Goal: Use online tool/utility: Utilize a website feature to perform a specific function

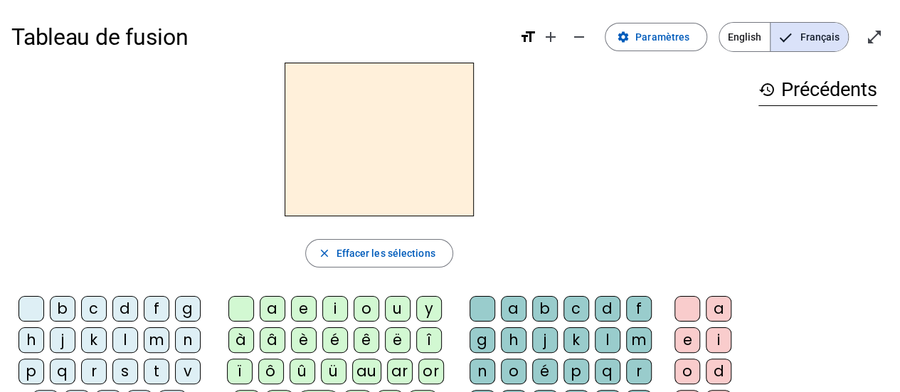
click at [747, 42] on span "English" at bounding box center [745, 37] width 51 height 28
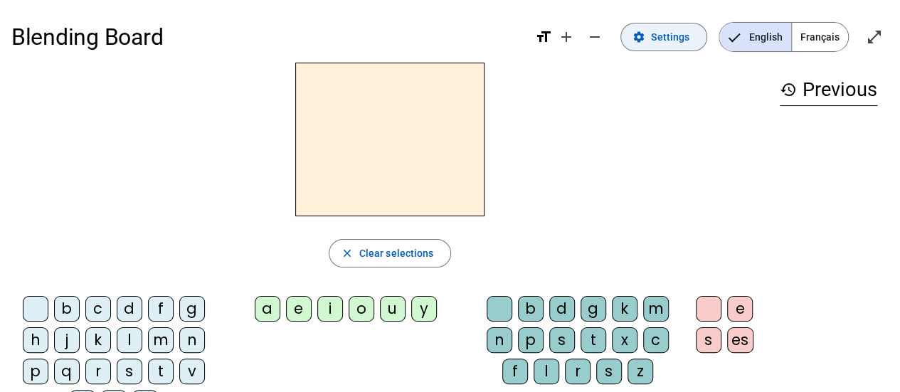
click at [670, 26] on span at bounding box center [663, 37] width 85 height 34
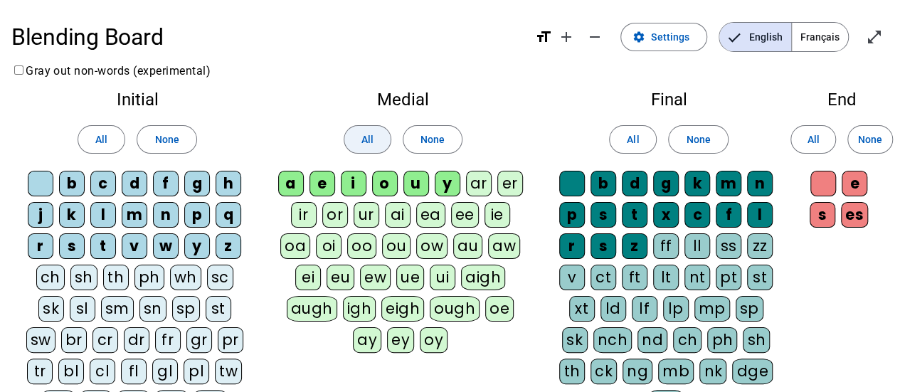
click at [346, 137] on span at bounding box center [368, 139] width 46 height 34
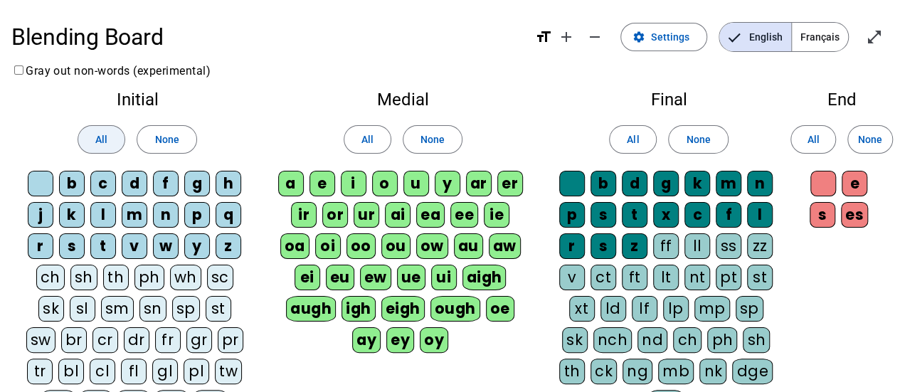
click at [119, 137] on span at bounding box center [101, 139] width 46 height 34
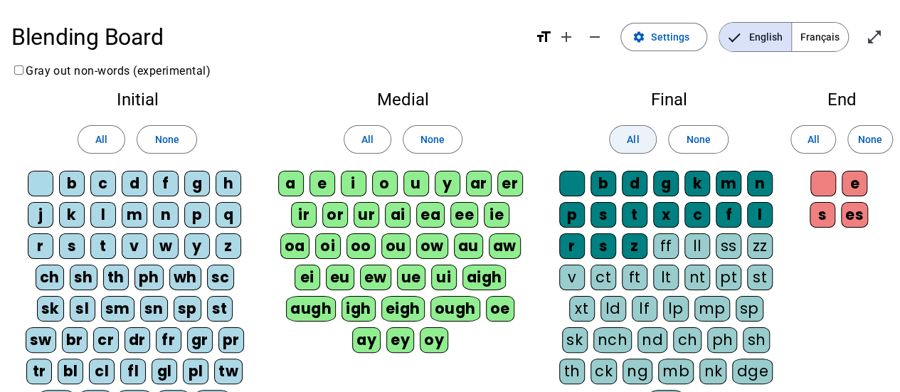
click at [656, 140] on span at bounding box center [633, 139] width 46 height 34
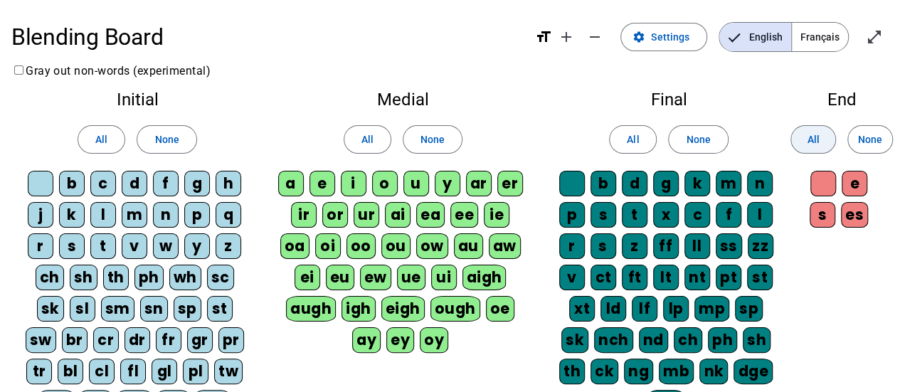
click at [794, 140] on span at bounding box center [813, 139] width 44 height 34
click at [833, 135] on span at bounding box center [813, 139] width 44 height 34
click at [806, 136] on span at bounding box center [813, 139] width 44 height 34
click at [866, 39] on mat-icon "open_in_full" at bounding box center [874, 36] width 17 height 17
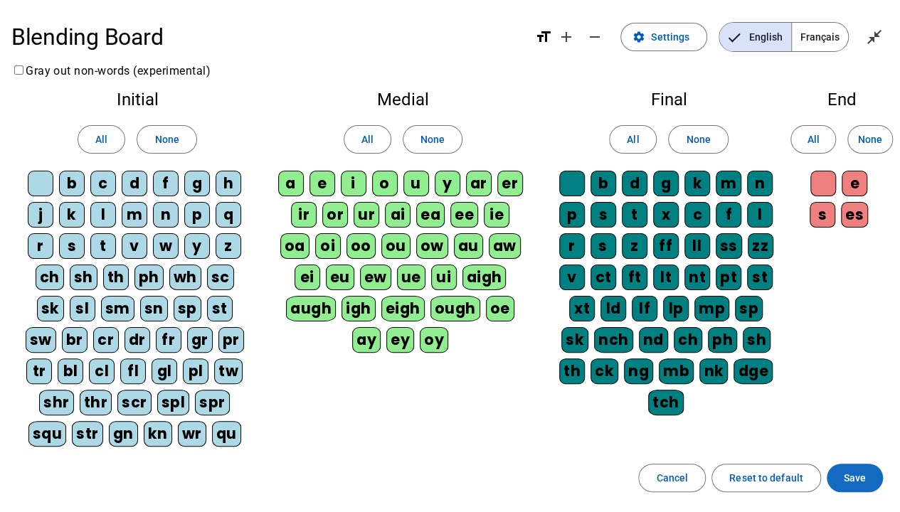
click at [843, 391] on span at bounding box center [855, 478] width 56 height 34
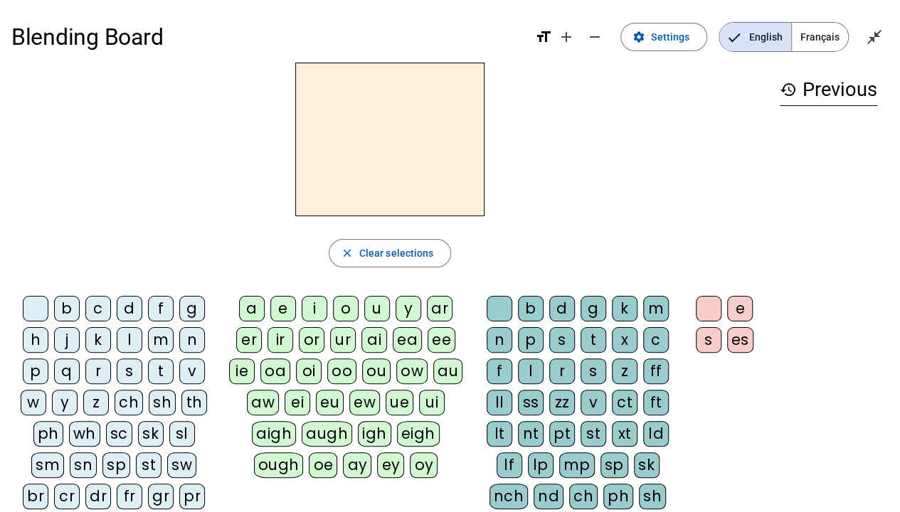
click at [128, 374] on div "s" at bounding box center [130, 372] width 26 height 26
click at [312, 312] on div "i" at bounding box center [315, 309] width 26 height 26
click at [532, 339] on div "p" at bounding box center [531, 340] width 26 height 26
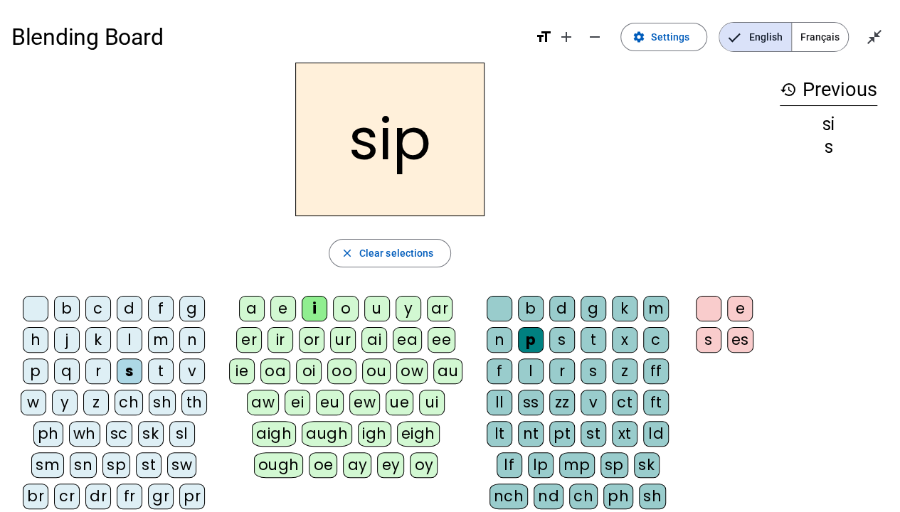
click at [598, 343] on div "t" at bounding box center [594, 340] width 26 height 26
click at [164, 313] on div "f" at bounding box center [161, 309] width 26 height 26
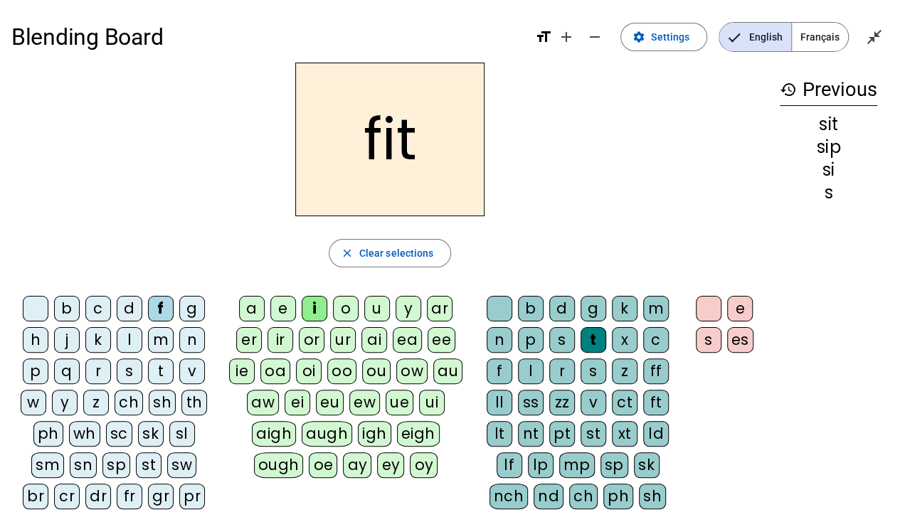
click at [715, 340] on div "s" at bounding box center [709, 340] width 26 height 26
click at [505, 336] on div "n" at bounding box center [500, 340] width 26 height 26
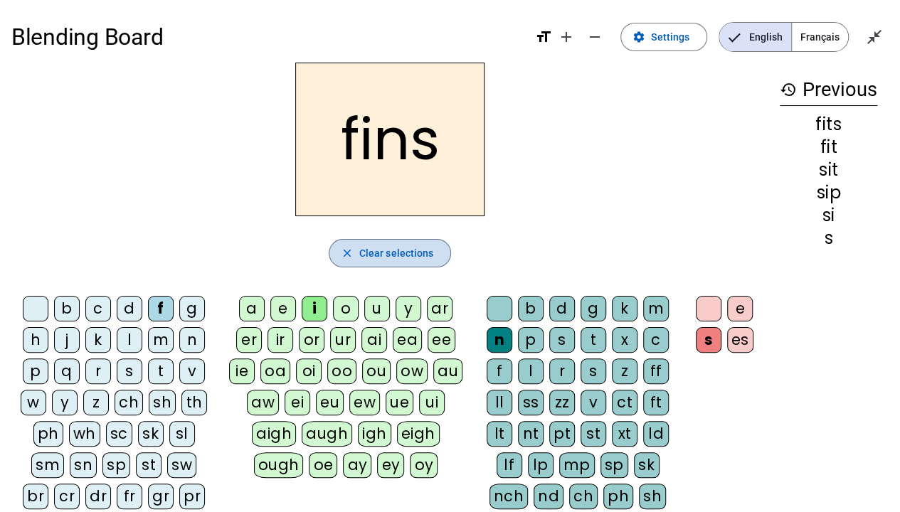
click at [393, 264] on span "button" at bounding box center [391, 253] width 122 height 34
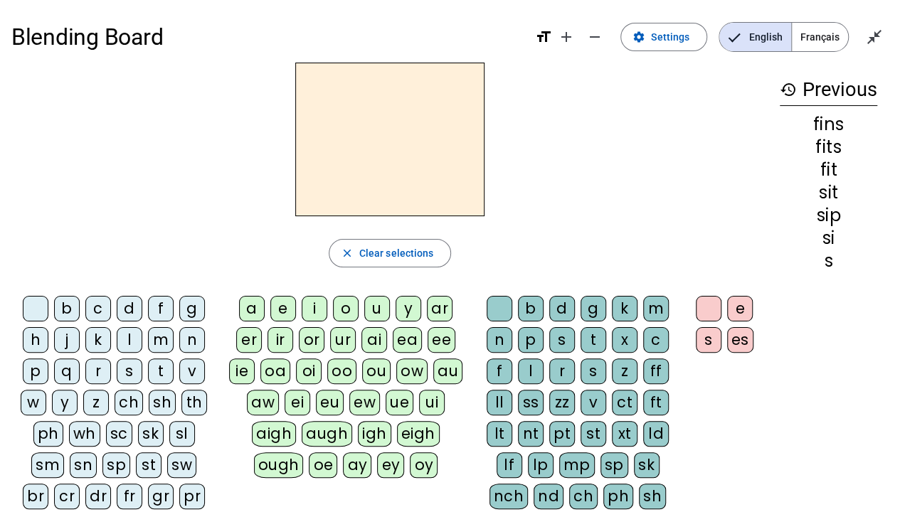
click at [163, 309] on div "f" at bounding box center [161, 309] width 26 height 26
click at [316, 304] on div "i" at bounding box center [315, 309] width 26 height 26
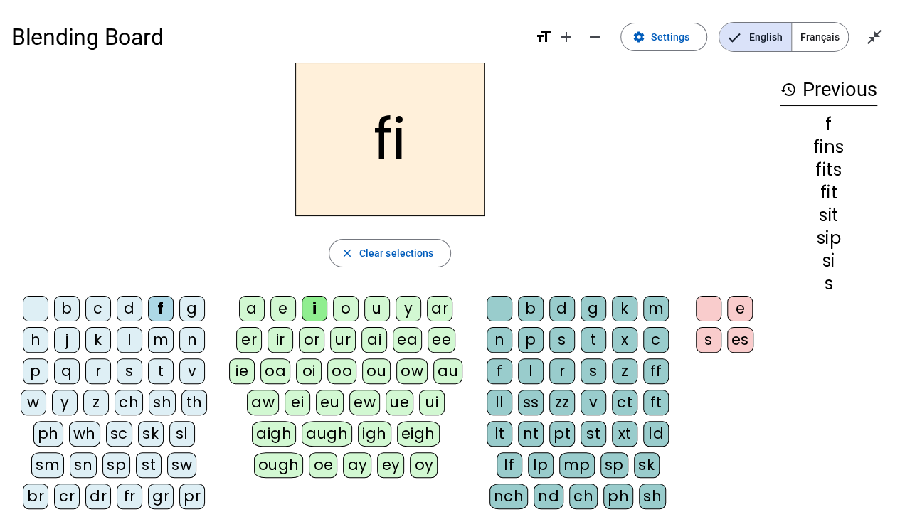
click at [501, 345] on div "n" at bounding box center [500, 340] width 26 height 26
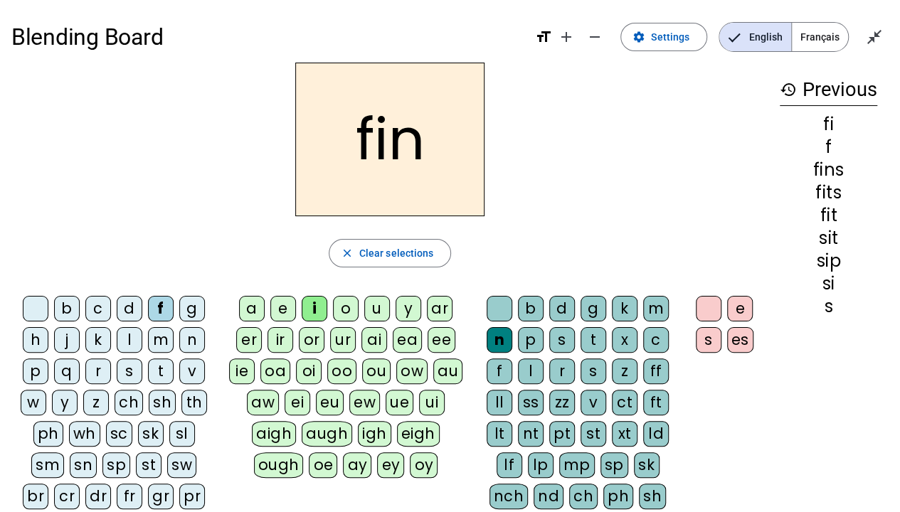
click at [159, 376] on div "t" at bounding box center [161, 372] width 26 height 26
click at [521, 336] on div "p" at bounding box center [531, 340] width 26 height 26
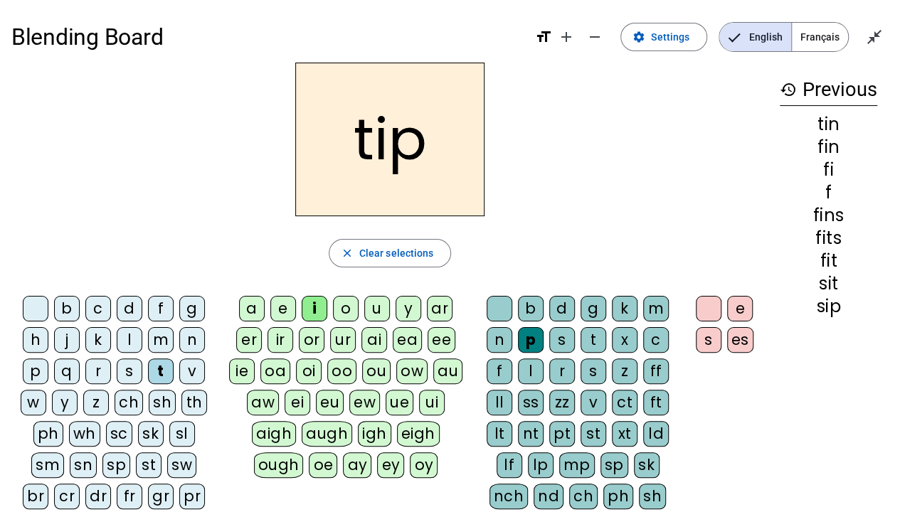
click at [191, 338] on div "n" at bounding box center [192, 340] width 26 height 26
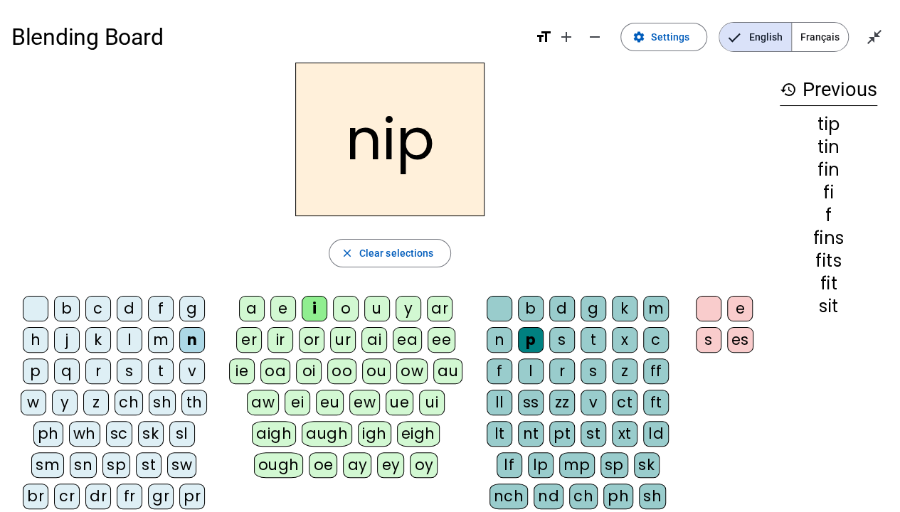
click at [132, 373] on div "s" at bounding box center [130, 372] width 26 height 26
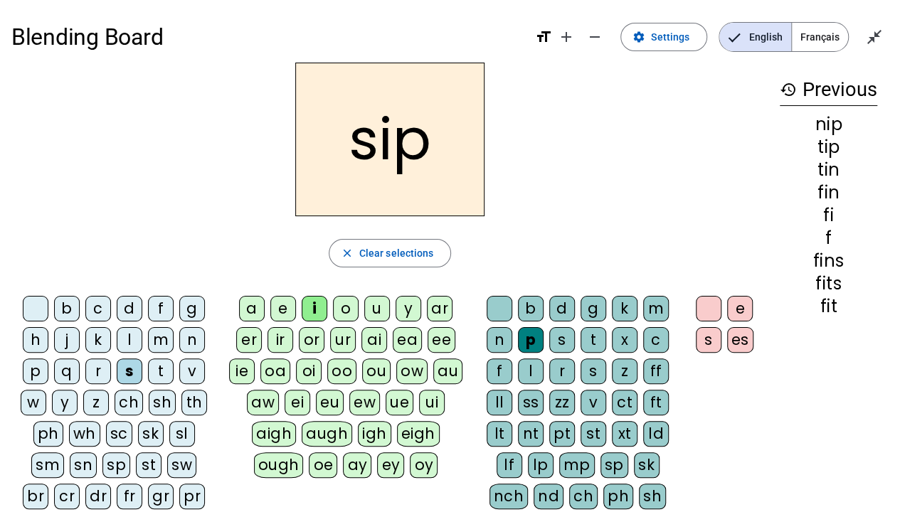
drag, startPoint x: 359, startPoint y: 254, endPoint x: 358, endPoint y: 307, distance: 53.4
click at [359, 253] on span "button" at bounding box center [391, 253] width 122 height 34
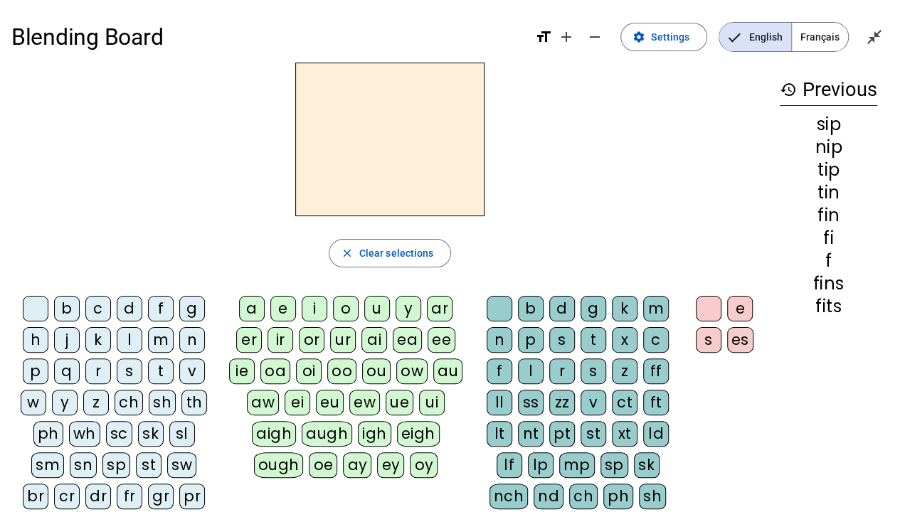
scroll to position [71, 0]
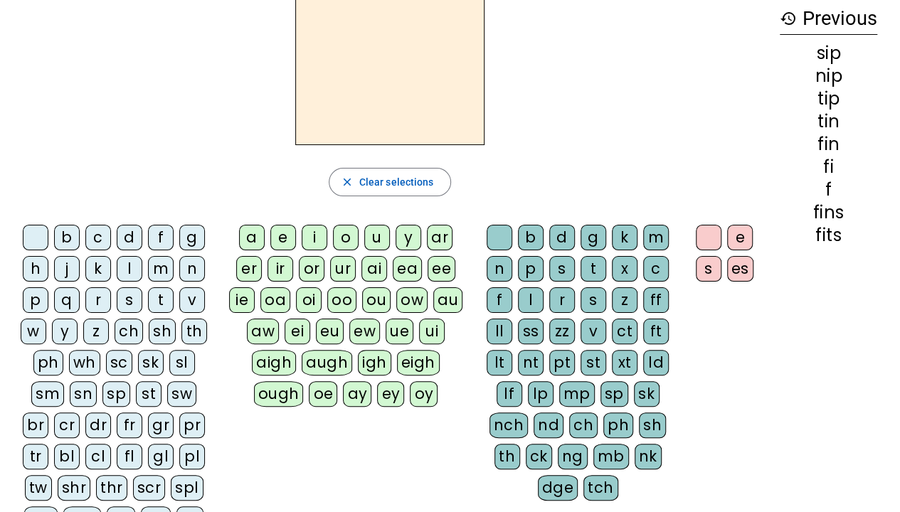
click at [70, 391] on div "sn" at bounding box center [83, 395] width 27 height 26
click at [317, 228] on div "i" at bounding box center [315, 238] width 26 height 26
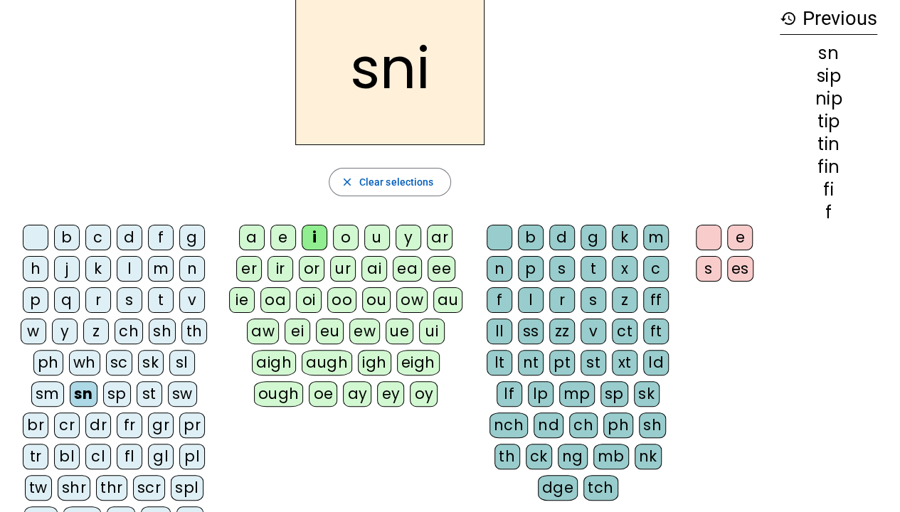
click at [533, 278] on div "p" at bounding box center [531, 269] width 26 height 26
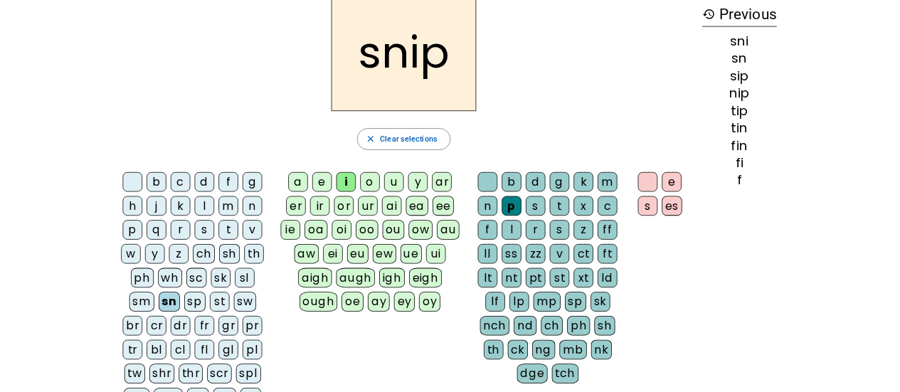
scroll to position [0, 0]
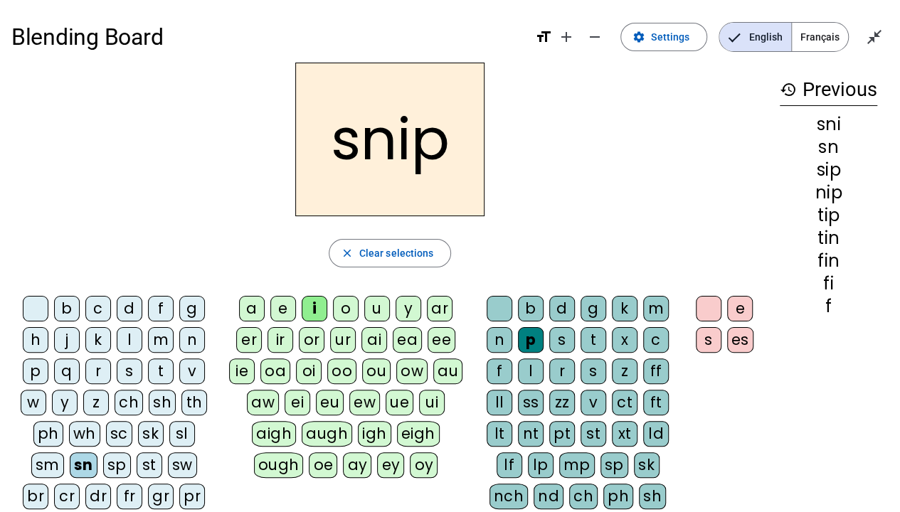
click at [149, 391] on div "sk" at bounding box center [151, 434] width 26 height 26
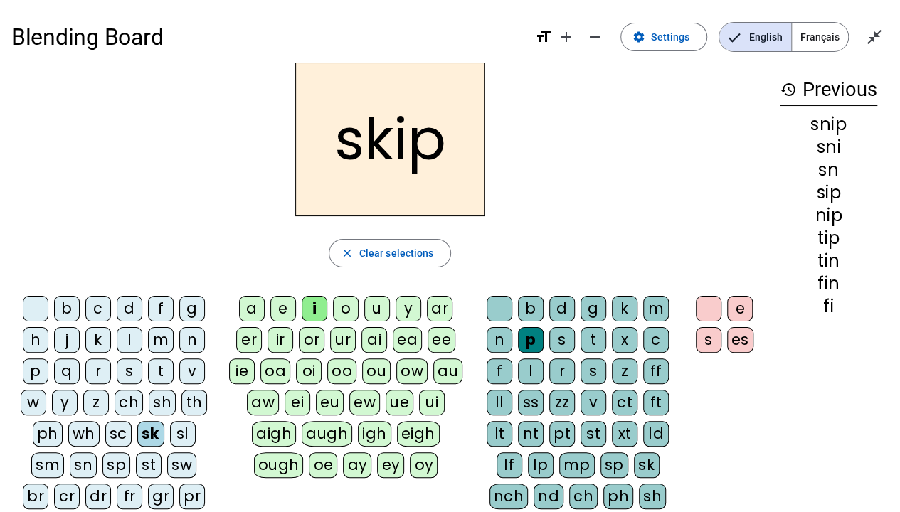
click at [491, 340] on div "n" at bounding box center [500, 340] width 26 height 26
click at [649, 305] on div "m" at bounding box center [656, 309] width 26 height 26
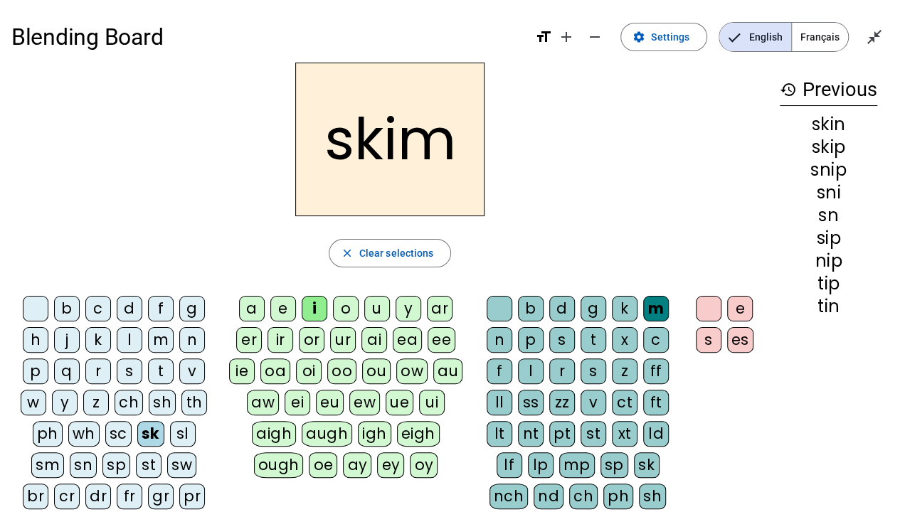
click at [598, 342] on div "t" at bounding box center [594, 340] width 26 height 26
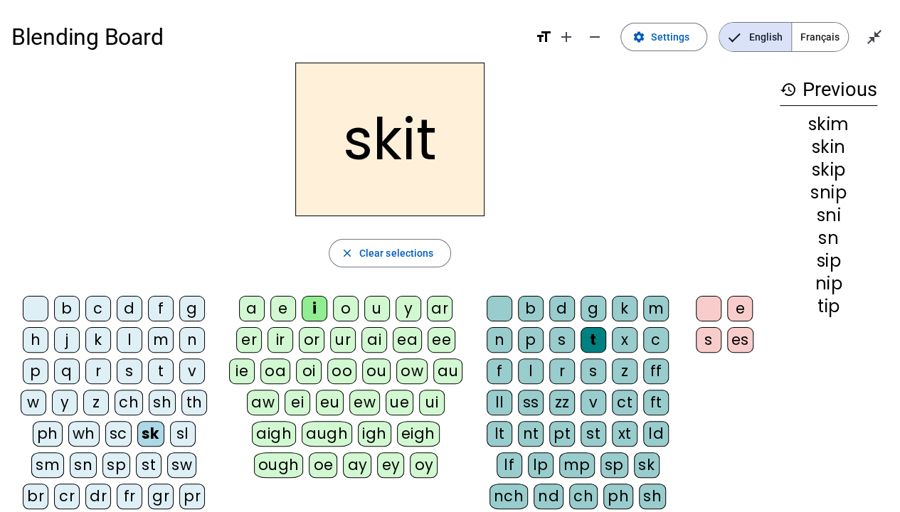
click at [551, 312] on div "d" at bounding box center [562, 309] width 26 height 26
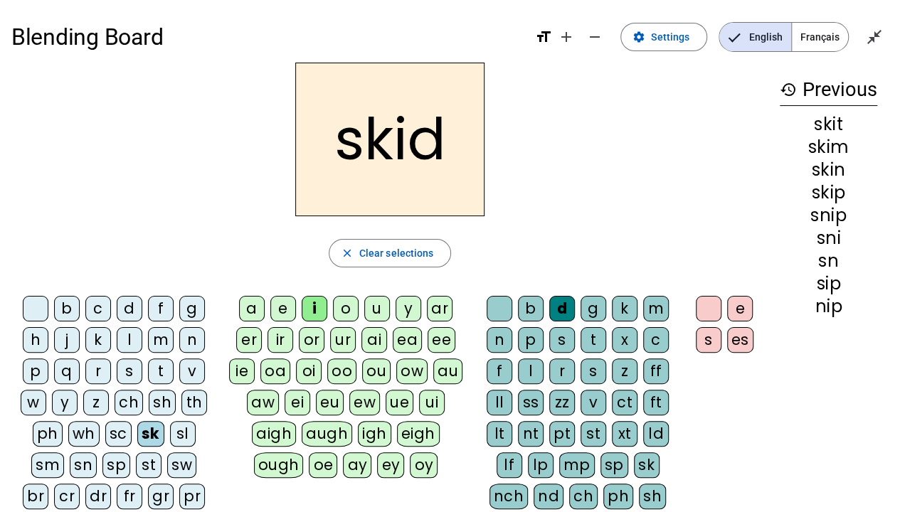
click at [451, 251] on div "close Clear selections" at bounding box center [389, 253] width 757 height 28
click at [434, 252] on span "button" at bounding box center [391, 253] width 122 height 34
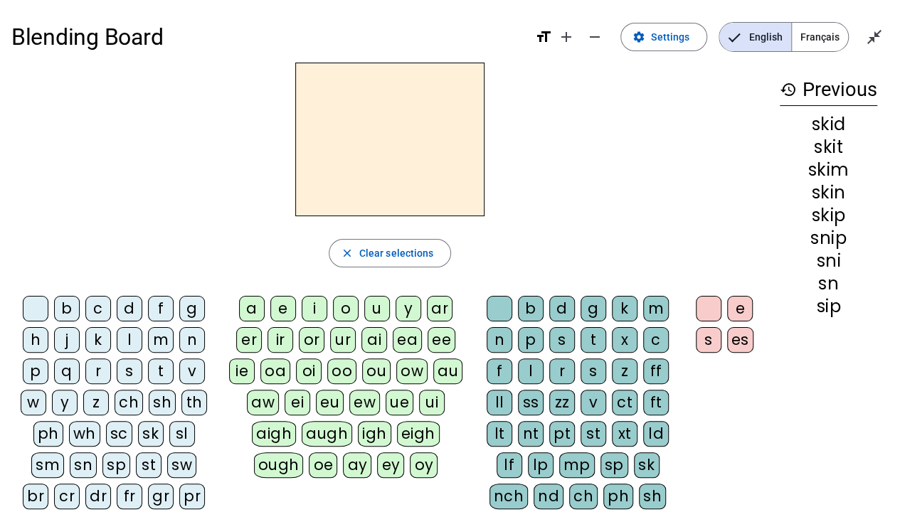
click at [97, 346] on div "k" at bounding box center [98, 340] width 26 height 26
click at [307, 307] on div "i" at bounding box center [315, 309] width 26 height 26
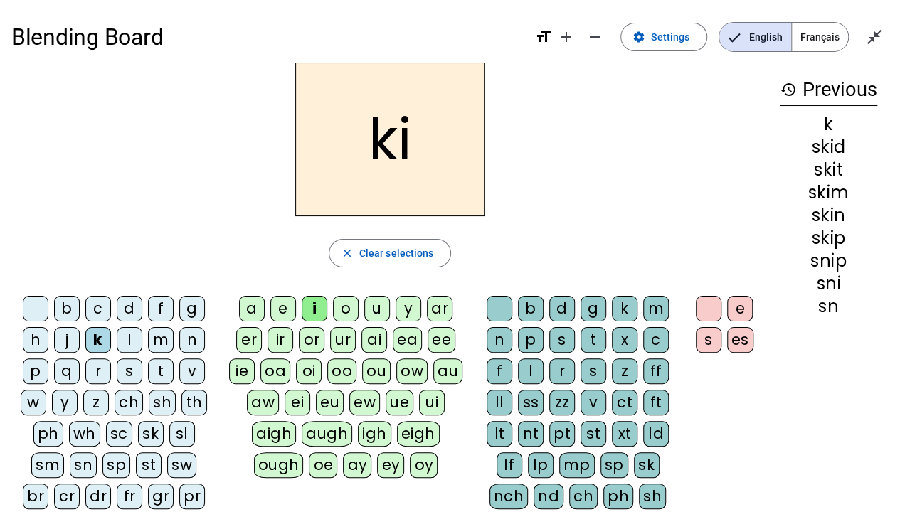
click at [560, 313] on div "d" at bounding box center [562, 309] width 26 height 26
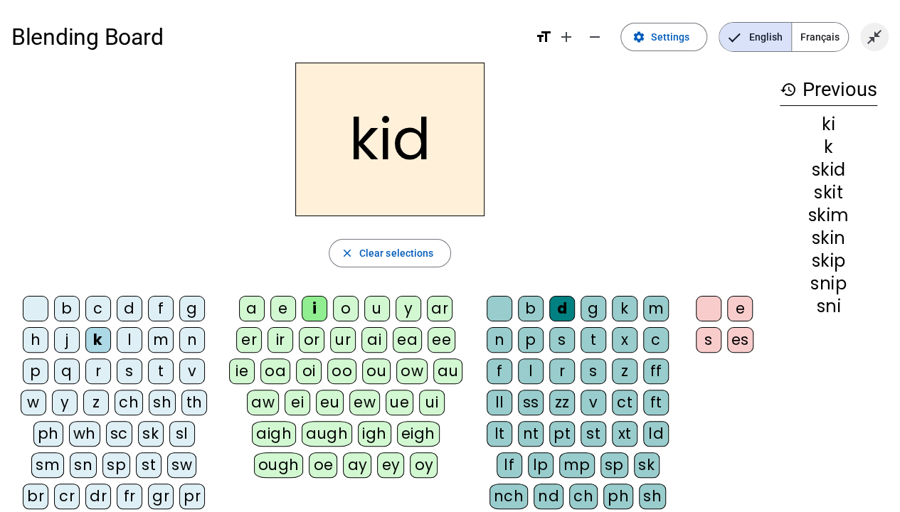
click at [870, 45] on mat-icon "close_fullscreen" at bounding box center [874, 36] width 17 height 17
